Goal: Find specific page/section: Find specific page/section

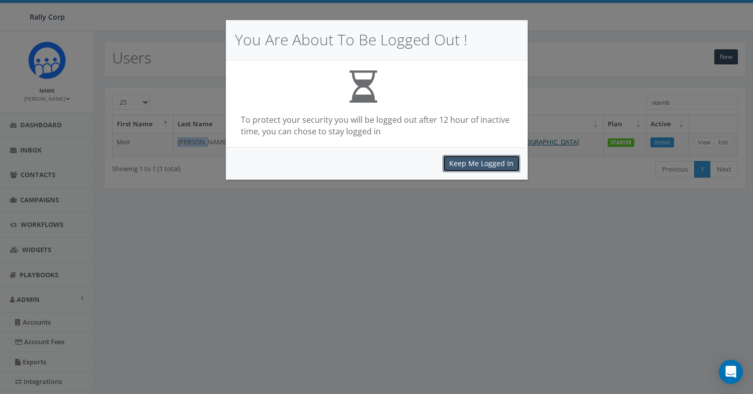
click at [465, 158] on button "Keep Me Logged In" at bounding box center [481, 163] width 77 height 17
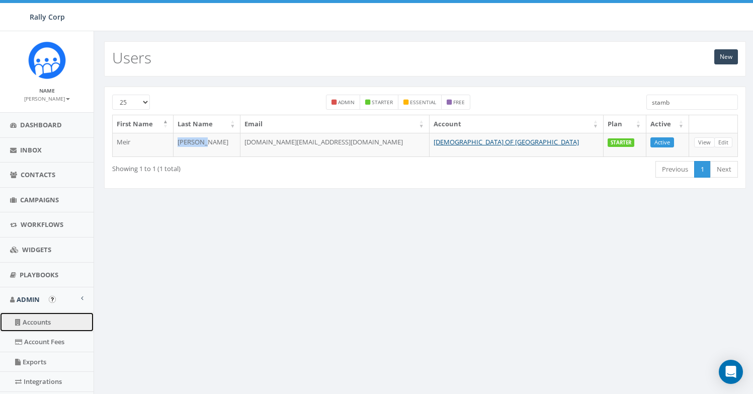
click at [28, 328] on link "Accounts" at bounding box center [47, 322] width 94 height 20
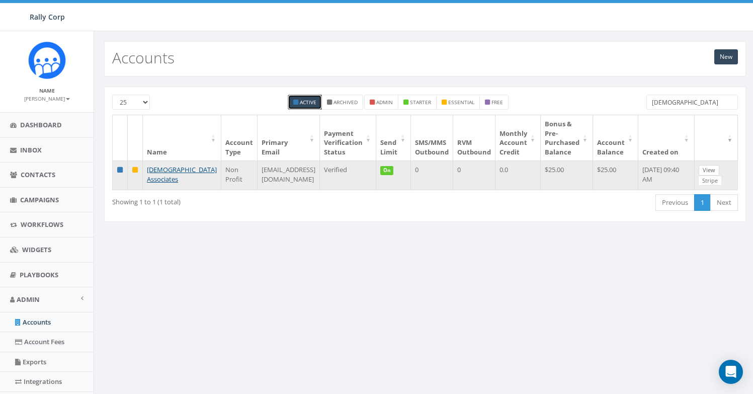
type input "[DEMOGRAPHIC_DATA]"
click at [714, 166] on link "View" at bounding box center [708, 170] width 21 height 11
